Goal: Navigation & Orientation: Find specific page/section

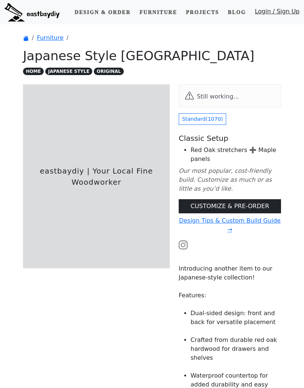
click at [209, 10] on link "Projects" at bounding box center [202, 13] width 39 height 14
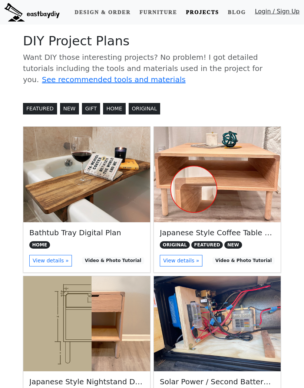
click at [164, 10] on link "Furniture" at bounding box center [158, 13] width 43 height 14
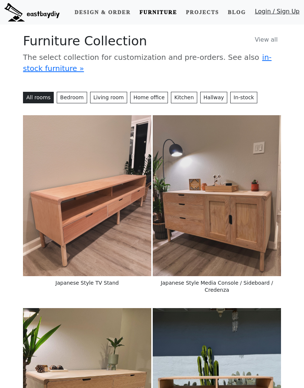
click at [178, 97] on button "Kitchen" at bounding box center [184, 98] width 26 height 12
